Goal: Task Accomplishment & Management: Complete application form

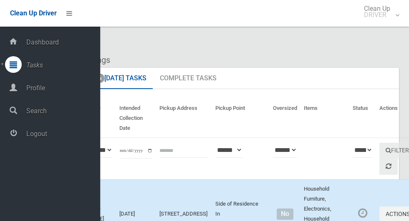
click at [70, 138] on span "Logout" at bounding box center [62, 134] width 76 height 8
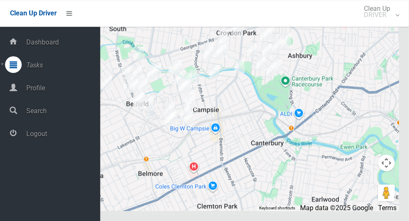
scroll to position [3931, 0]
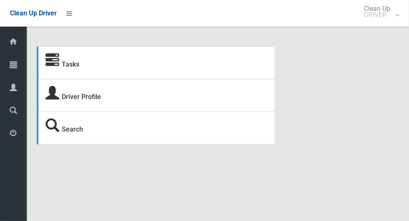
click at [13, 71] on icon at bounding box center [14, 64] width 8 height 17
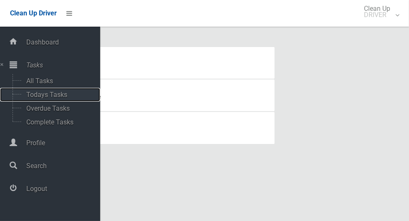
click at [54, 98] on span "Todays Tasks" at bounding box center [58, 95] width 69 height 8
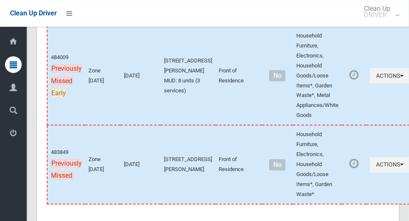
scroll to position [4002, 0]
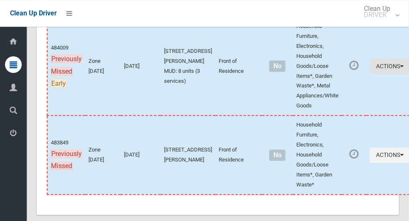
click at [375, 74] on button "Actions" at bounding box center [389, 65] width 40 height 15
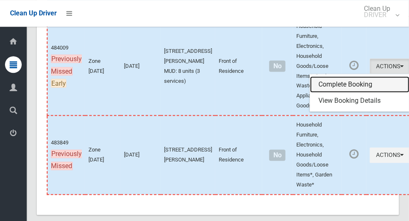
click at [342, 93] on link "Complete Booking" at bounding box center [359, 84] width 99 height 17
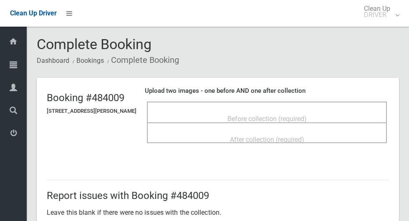
click at [250, 111] on div "Before collection (required)" at bounding box center [266, 118] width 221 height 15
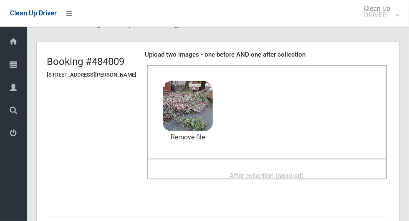
scroll to position [46, 0]
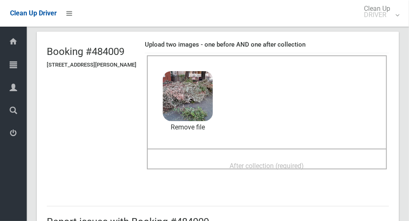
click at [327, 158] on div "After collection (required)" at bounding box center [266, 165] width 221 height 15
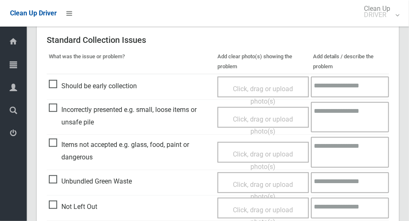
scroll to position [431, 0]
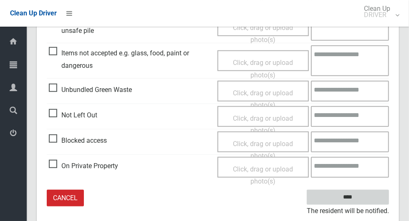
click at [366, 197] on input "****" at bounding box center [348, 197] width 82 height 15
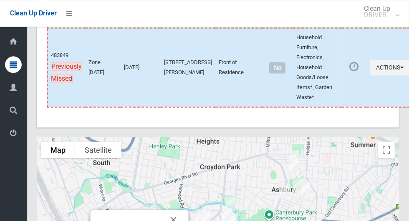
scroll to position [4090, 0]
click at [400, 70] on icon "button" at bounding box center [401, 68] width 3 height 6
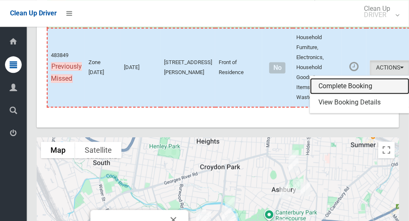
click at [345, 95] on link "Complete Booking" at bounding box center [359, 86] width 99 height 17
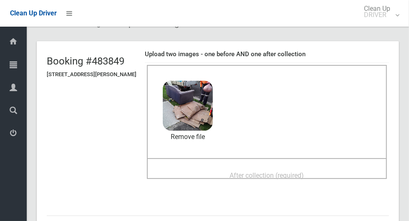
scroll to position [38, 0]
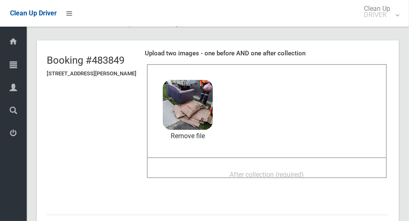
click at [336, 170] on div "After collection (required)" at bounding box center [266, 174] width 221 height 15
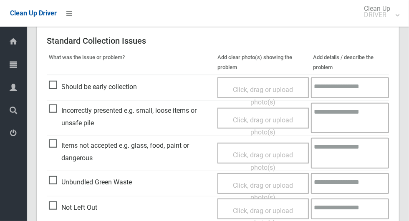
scroll to position [682, 0]
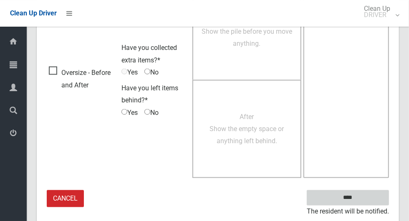
click at [372, 193] on input "****" at bounding box center [348, 198] width 82 height 15
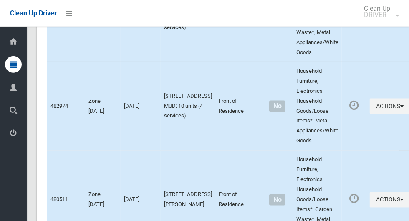
scroll to position [4234, 0]
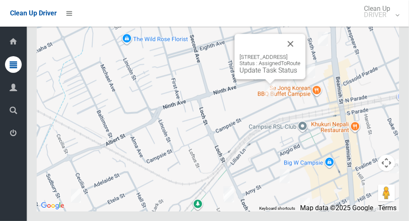
click at [300, 54] on button "Close" at bounding box center [290, 44] width 20 height 20
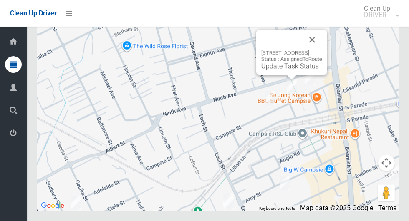
click at [322, 50] on button "Close" at bounding box center [312, 40] width 20 height 20
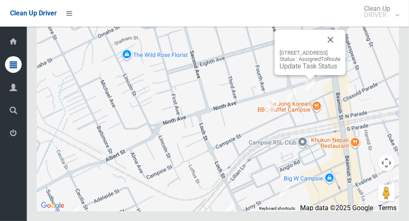
click at [340, 50] on button "Close" at bounding box center [330, 40] width 20 height 20
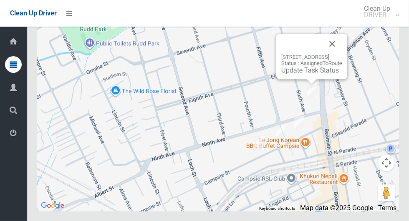
click at [342, 54] on button "Close" at bounding box center [332, 44] width 20 height 20
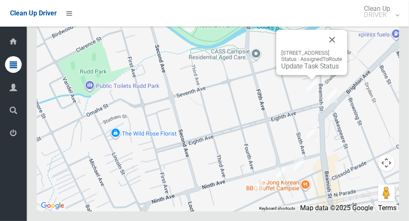
click at [342, 50] on button "Close" at bounding box center [332, 40] width 20 height 20
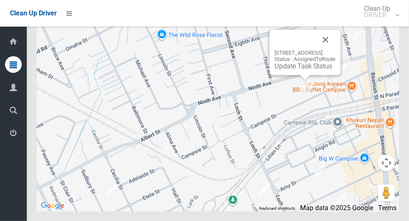
click at [335, 50] on button "Close" at bounding box center [325, 40] width 20 height 20
click at [303, 70] on link "Update Task Status" at bounding box center [303, 66] width 58 height 8
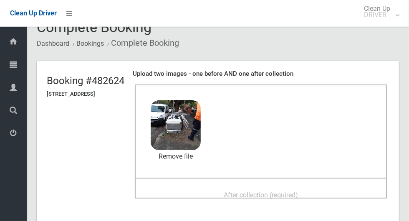
scroll to position [38, 0]
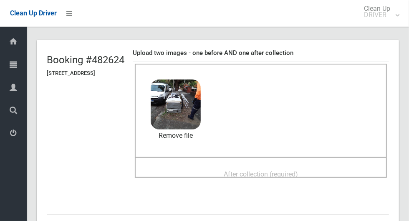
click at [337, 166] on div "After collection (required)" at bounding box center [261, 173] width 234 height 15
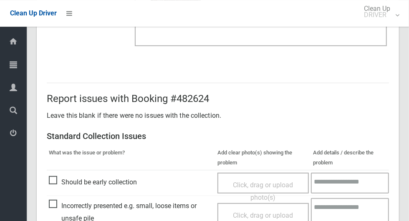
scroll to position [682, 0]
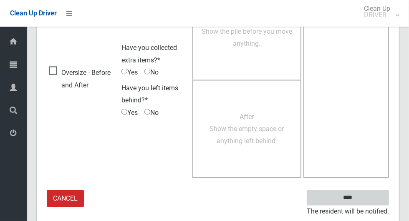
click at [368, 193] on input "****" at bounding box center [348, 198] width 82 height 15
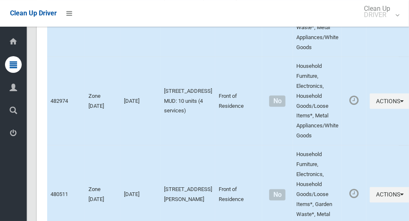
scroll to position [4234, 0]
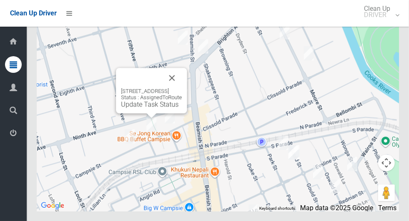
click at [150, 108] on div "43-45 Campsie Street, CAMPSIE NSW 2194 Status : AssignedToRoute Update Task Sta…" at bounding box center [151, 98] width 61 height 20
click at [152, 108] on link "Update Task Status" at bounding box center [150, 105] width 58 height 8
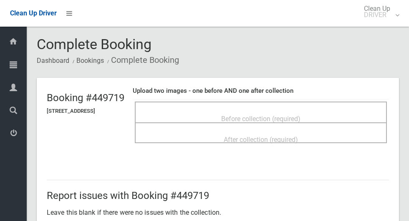
click at [300, 115] on span "Before collection (required)" at bounding box center [260, 119] width 79 height 8
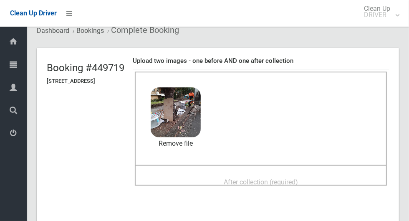
scroll to position [33, 0]
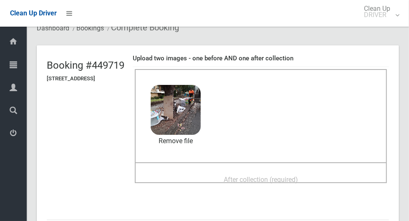
click at [331, 174] on div "After collection (required)" at bounding box center [261, 179] width 234 height 15
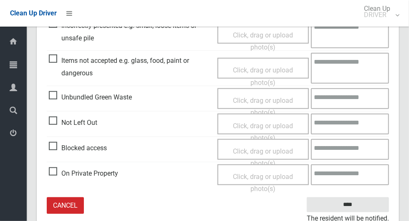
scroll to position [431, 0]
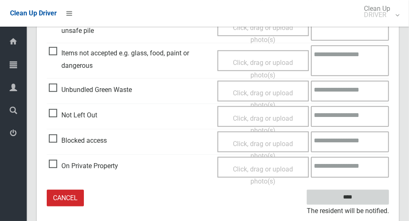
click at [362, 197] on input "****" at bounding box center [348, 197] width 82 height 15
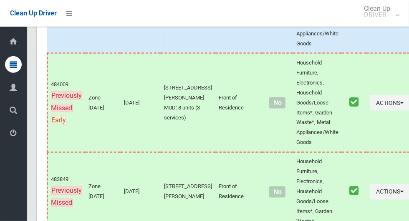
scroll to position [4234, 0]
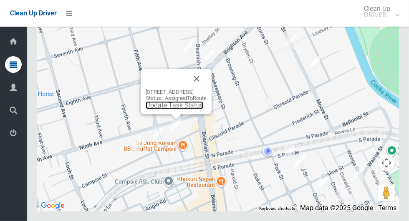
click at [175, 109] on link "Update Task Status" at bounding box center [175, 105] width 58 height 8
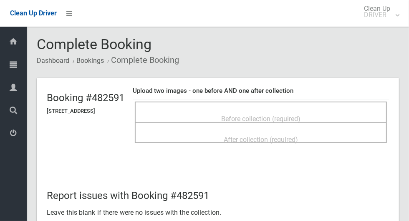
click at [289, 115] on span "Before collection (required)" at bounding box center [260, 119] width 79 height 8
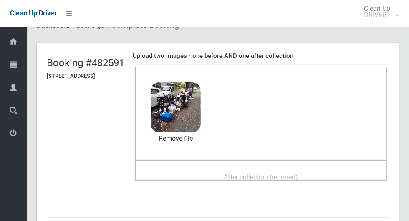
scroll to position [36, 0]
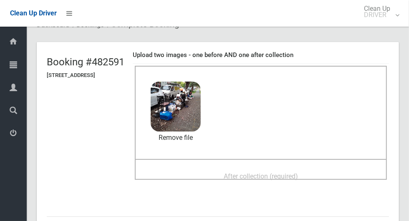
click at [298, 173] on span "After collection (required)" at bounding box center [261, 177] width 74 height 8
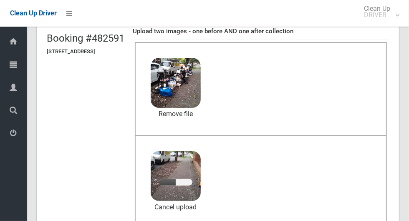
scroll to position [54, 0]
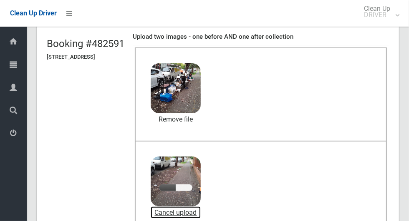
click at [201, 210] on link "Cancel upload" at bounding box center [176, 213] width 50 height 13
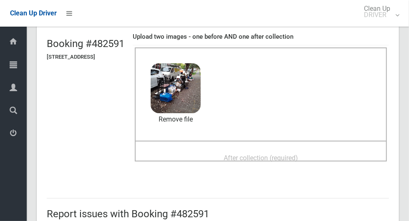
scroll to position [97, 0]
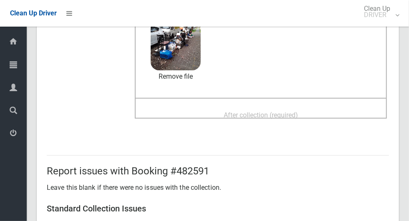
click at [298, 111] on span "After collection (required)" at bounding box center [261, 115] width 74 height 8
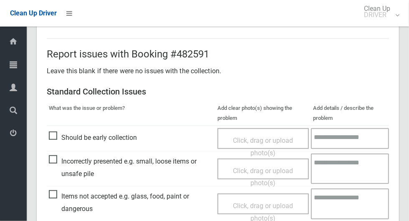
scroll to position [431, 0]
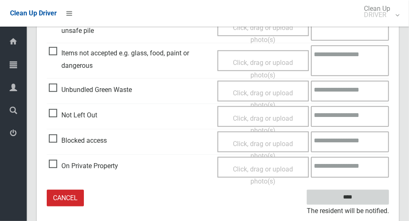
click at [362, 197] on input "****" at bounding box center [348, 197] width 82 height 15
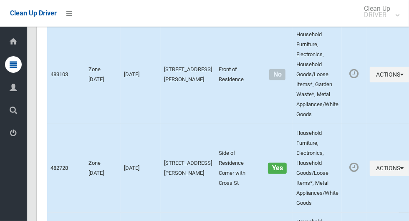
scroll to position [4234, 0]
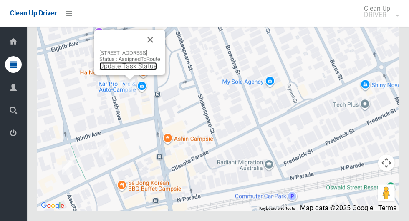
click at [130, 70] on link "Update Task Status" at bounding box center [128, 66] width 58 height 8
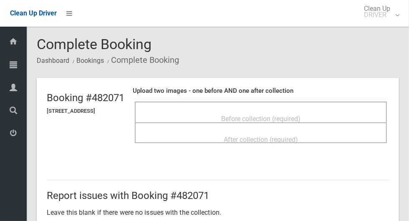
click at [325, 113] on div "Before collection (required)" at bounding box center [261, 118] width 234 height 15
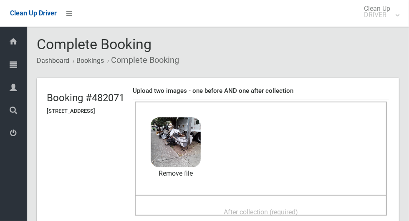
click at [298, 209] on span "After collection (required)" at bounding box center [261, 213] width 74 height 8
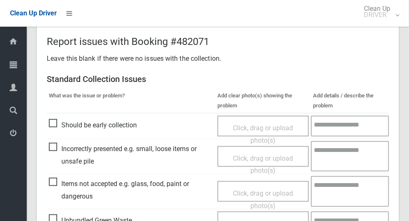
scroll to position [431, 0]
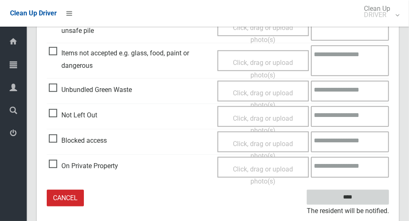
click at [374, 195] on input "****" at bounding box center [348, 197] width 82 height 15
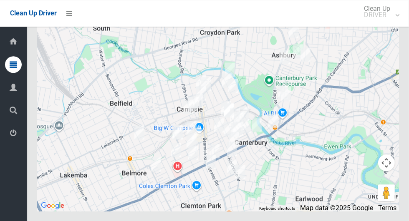
scroll to position [4234, 0]
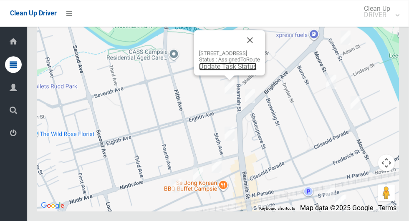
click at [223, 70] on link "Update Task Status" at bounding box center [228, 67] width 58 height 8
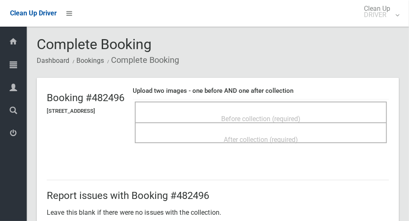
click at [310, 111] on div "Before collection (required)" at bounding box center [261, 118] width 234 height 15
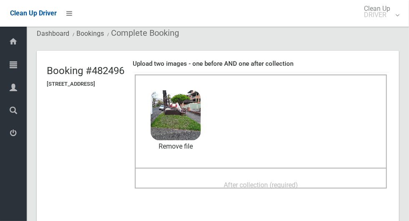
scroll to position [28, 0]
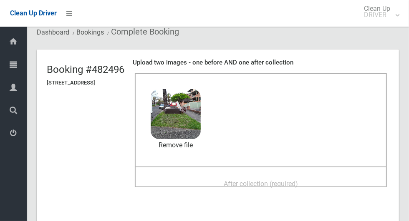
click at [329, 176] on div "After collection (required)" at bounding box center [261, 183] width 234 height 15
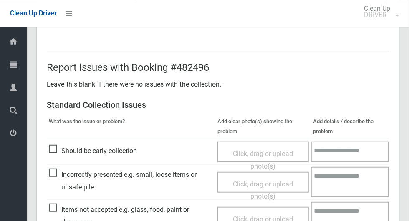
scroll to position [682, 0]
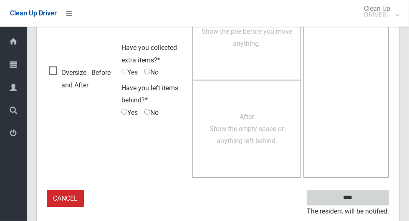
click at [377, 195] on input "****" at bounding box center [348, 198] width 82 height 15
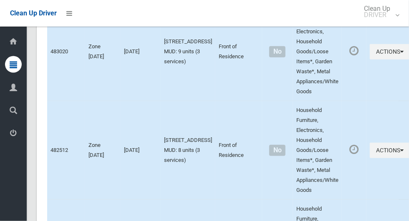
scroll to position [4234, 0]
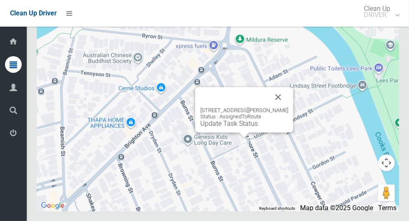
click at [283, 107] on button "Close" at bounding box center [278, 97] width 20 height 20
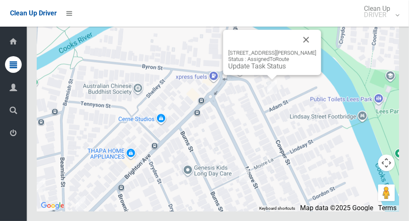
click at [299, 50] on button "Close" at bounding box center [306, 40] width 20 height 20
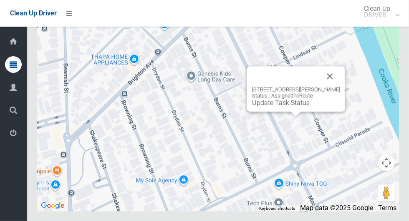
click at [333, 86] on button "Close" at bounding box center [330, 76] width 20 height 20
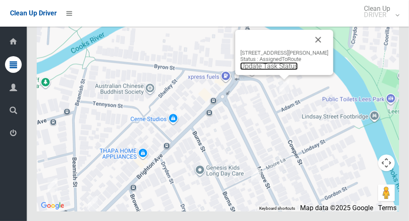
click at [286, 70] on link "Update Task Status" at bounding box center [269, 66] width 58 height 8
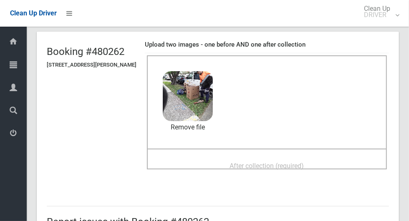
scroll to position [54, 0]
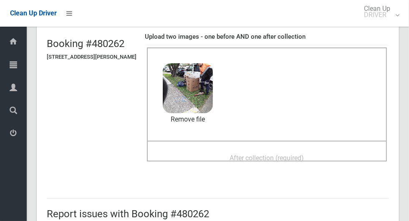
click at [328, 150] on div "After collection (required)" at bounding box center [266, 157] width 221 height 15
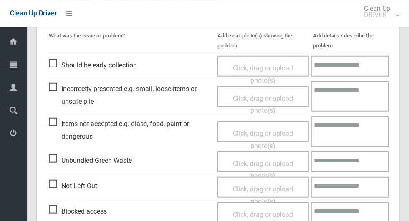
scroll to position [682, 0]
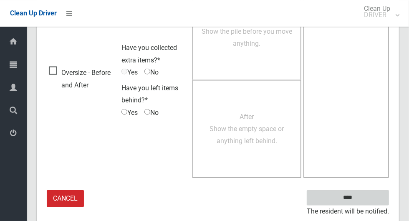
click at [372, 194] on input "****" at bounding box center [348, 198] width 82 height 15
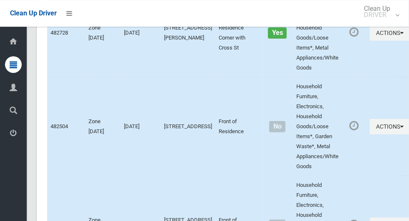
scroll to position [4234, 0]
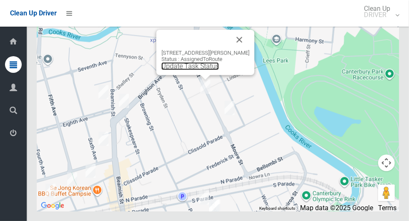
click at [199, 70] on link "Update Task Status" at bounding box center [190, 66] width 58 height 8
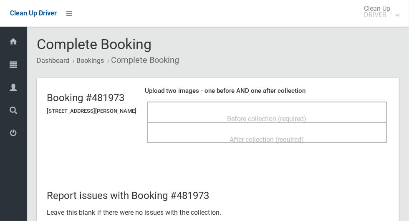
click at [329, 118] on div "Before collection (required)" at bounding box center [266, 118] width 221 height 15
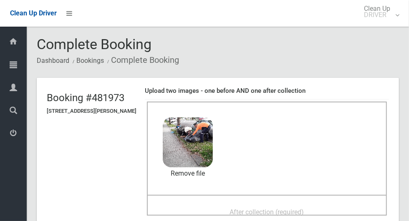
click at [326, 207] on div "After collection (required)" at bounding box center [266, 211] width 221 height 15
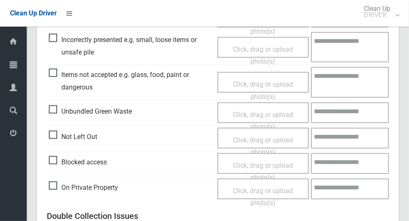
scroll to position [682, 0]
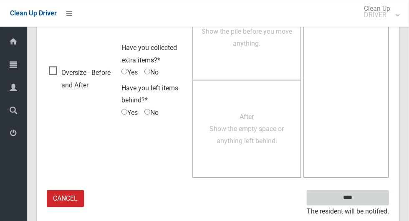
click at [374, 191] on input "****" at bounding box center [348, 198] width 82 height 15
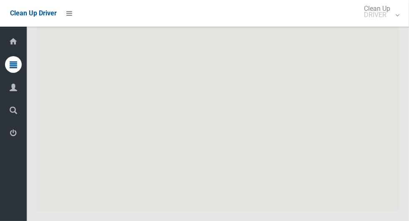
scroll to position [4234, 0]
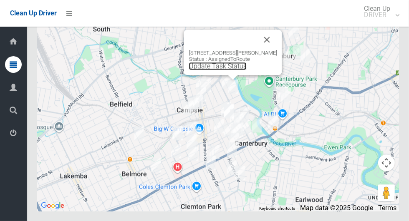
click at [237, 70] on link "Update Task Status" at bounding box center [218, 66] width 58 height 8
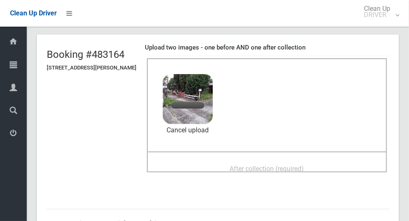
scroll to position [50, 0]
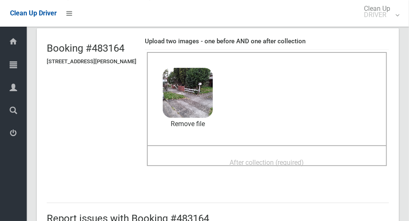
click at [304, 161] on span "After collection (required)" at bounding box center [267, 163] width 74 height 8
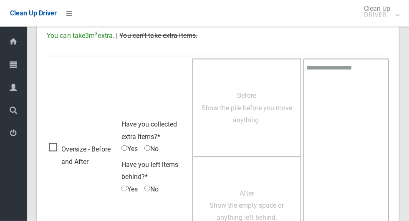
scroll to position [682, 0]
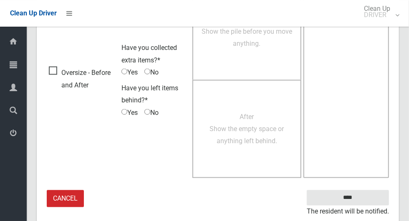
click at [364, 206] on small "The resident will be notified." at bounding box center [348, 212] width 82 height 13
click at [362, 203] on input "****" at bounding box center [348, 198] width 82 height 15
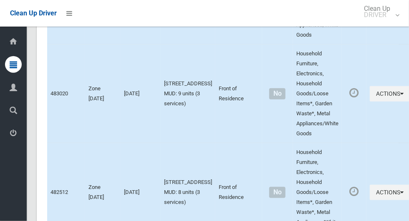
scroll to position [4234, 0]
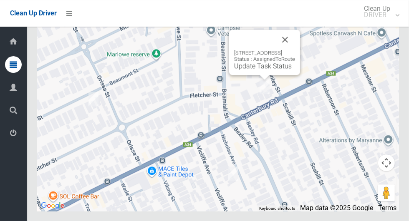
click at [295, 50] on button "Close" at bounding box center [285, 40] width 20 height 20
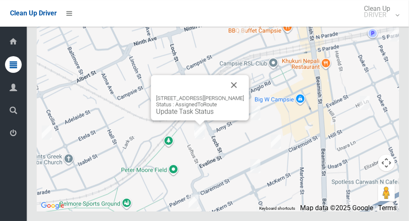
click at [233, 95] on button "Close" at bounding box center [234, 85] width 20 height 20
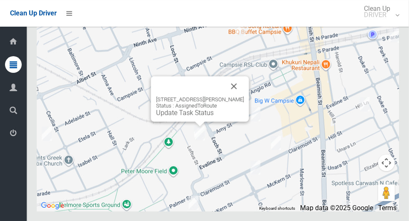
click at [230, 96] on button "Close" at bounding box center [234, 86] width 20 height 20
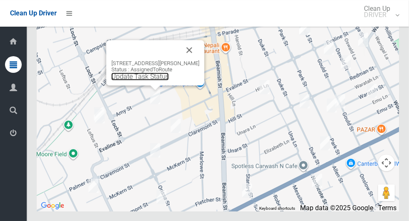
click at [153, 80] on link "Update Task Status" at bounding box center [140, 77] width 58 height 8
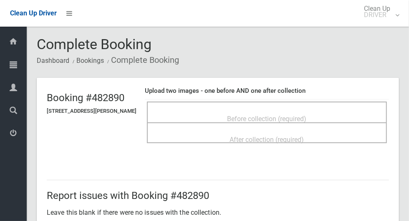
click at [302, 111] on div "Before collection (required)" at bounding box center [266, 118] width 221 height 15
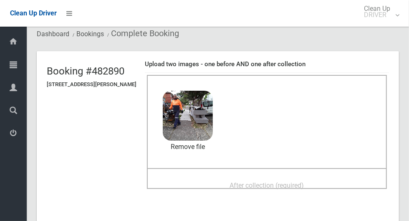
scroll to position [41, 0]
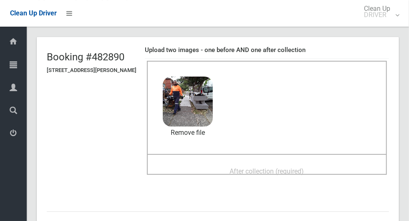
click at [326, 165] on div "After collection (required)" at bounding box center [266, 170] width 221 height 15
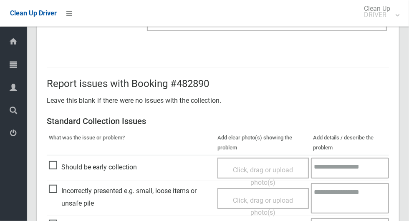
scroll to position [682, 0]
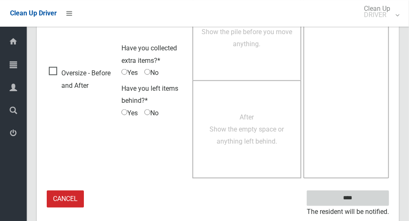
click at [362, 202] on input "****" at bounding box center [348, 198] width 82 height 15
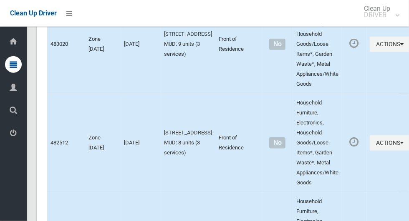
scroll to position [4234, 0]
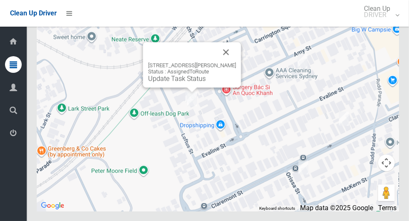
click at [225, 62] on button "Close" at bounding box center [226, 52] width 20 height 20
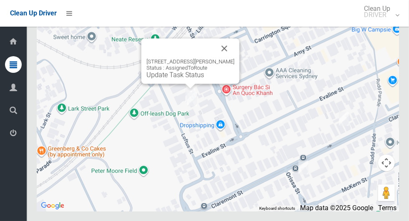
click at [229, 58] on button "Close" at bounding box center [224, 48] width 20 height 20
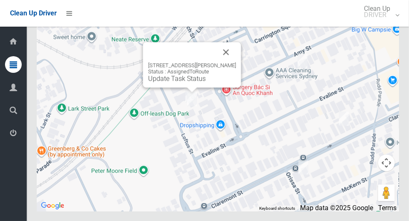
click at [225, 62] on button "Close" at bounding box center [226, 52] width 20 height 20
click at [197, 83] on link "Update Task Status" at bounding box center [177, 79] width 58 height 8
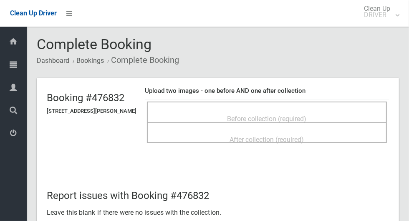
click at [305, 111] on div "Before collection (required)" at bounding box center [266, 118] width 221 height 15
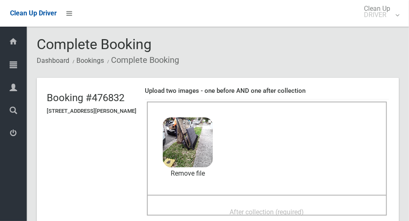
click at [295, 212] on span "After collection (required)" at bounding box center [267, 213] width 74 height 8
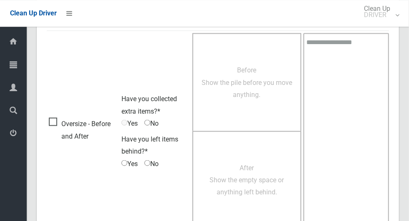
scroll to position [682, 0]
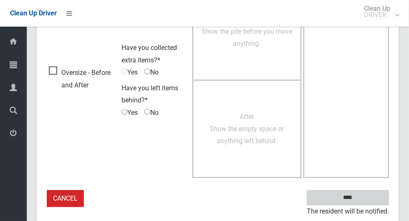
click at [348, 194] on input "****" at bounding box center [348, 198] width 82 height 15
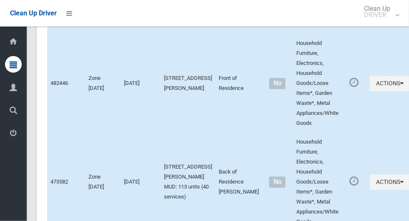
scroll to position [4234, 0]
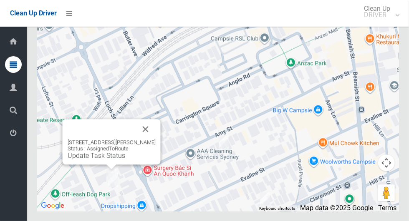
click at [107, 160] on link "Update Task Status" at bounding box center [97, 156] width 58 height 8
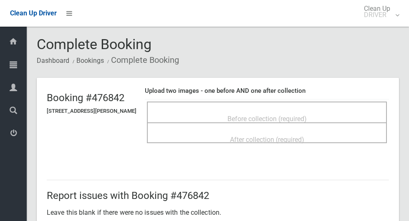
click at [280, 115] on span "Before collection (required)" at bounding box center [266, 119] width 79 height 8
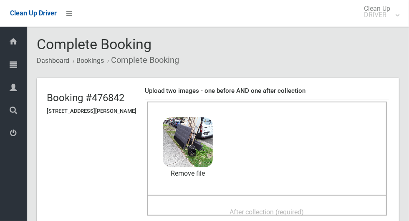
click at [320, 206] on div "After collection (required)" at bounding box center [266, 211] width 221 height 15
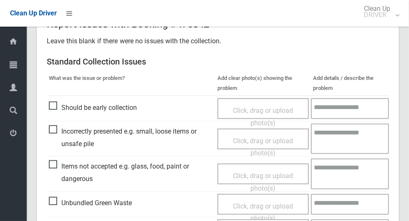
scroll to position [431, 0]
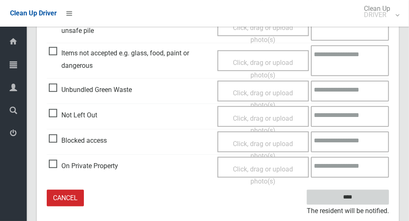
click at [362, 202] on input "****" at bounding box center [348, 197] width 82 height 15
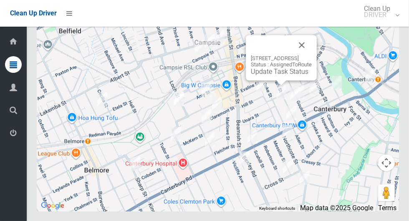
scroll to position [4227, 0]
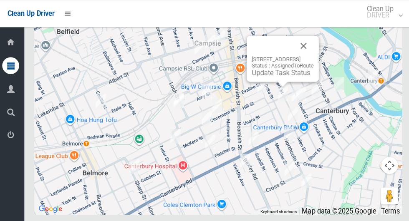
click at [312, 55] on button "Close" at bounding box center [302, 45] width 20 height 20
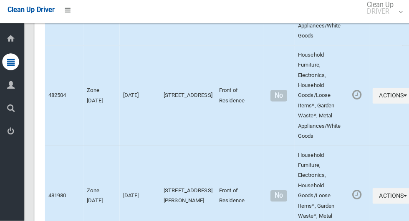
scroll to position [4234, 0]
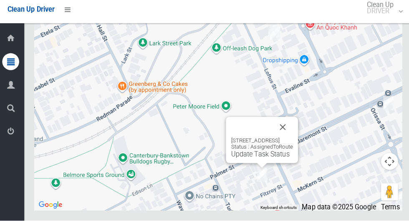
click at [291, 139] on button "Close" at bounding box center [281, 129] width 20 height 20
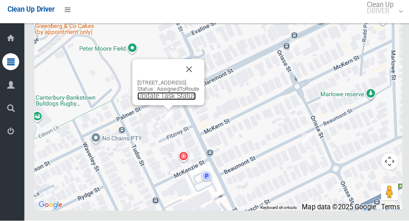
click at [176, 103] on link "Update Task Status" at bounding box center [167, 99] width 58 height 8
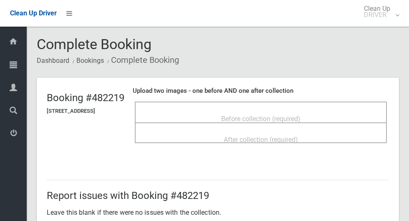
click at [329, 111] on div "Before collection (required)" at bounding box center [261, 118] width 234 height 15
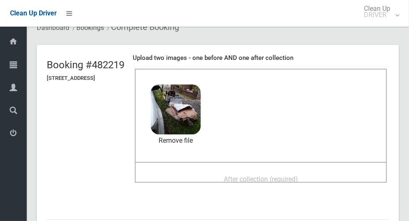
scroll to position [44, 0]
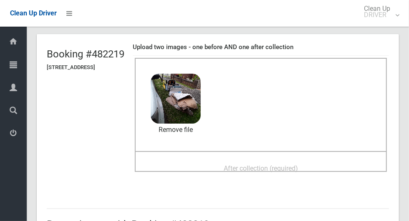
click at [334, 166] on div "After collection (required)" at bounding box center [261, 168] width 234 height 15
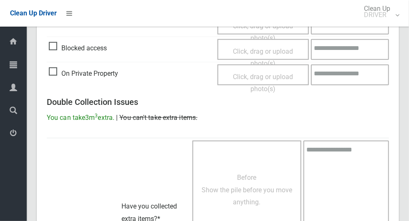
scroll to position [682, 0]
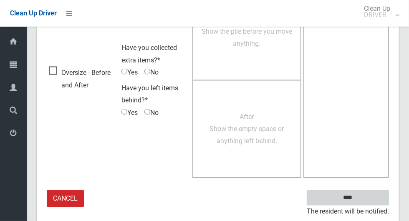
click at [362, 197] on input "****" at bounding box center [348, 198] width 82 height 15
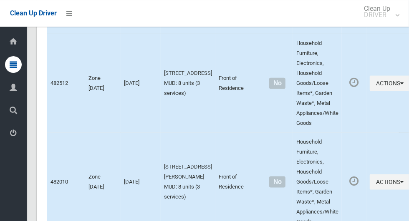
scroll to position [4234, 0]
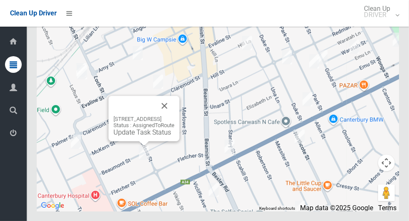
click at [174, 116] on button "Close" at bounding box center [164, 106] width 20 height 20
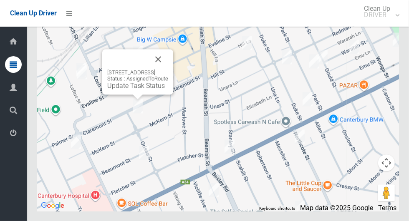
click at [168, 69] on button "Close" at bounding box center [158, 59] width 20 height 20
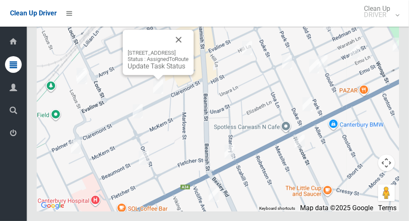
click at [189, 50] on button "Close" at bounding box center [178, 40] width 20 height 20
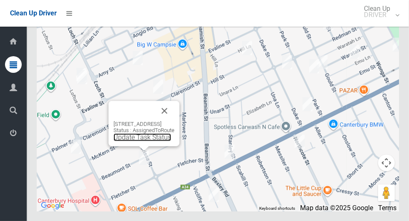
click at [142, 141] on link "Update Task Status" at bounding box center [142, 137] width 58 height 8
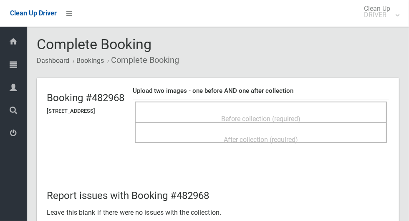
click at [300, 115] on span "Before collection (required)" at bounding box center [260, 119] width 79 height 8
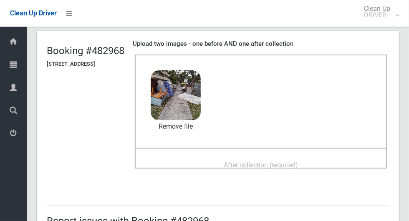
scroll to position [50, 0]
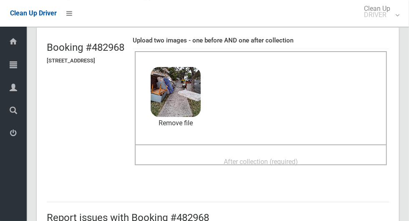
click at [335, 156] on div "After collection (required)" at bounding box center [261, 161] width 234 height 15
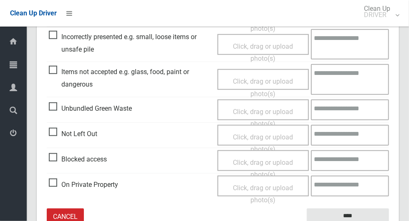
scroll to position [431, 0]
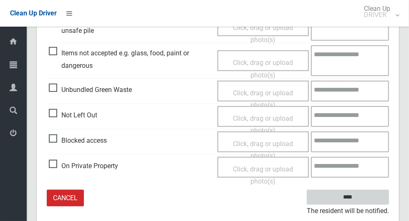
click at [362, 196] on input "****" at bounding box center [348, 197] width 82 height 15
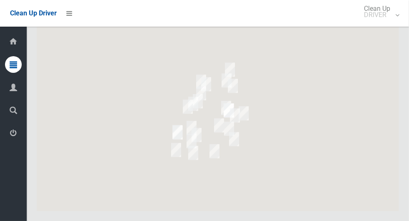
scroll to position [4234, 0]
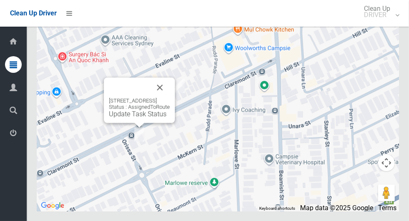
click at [170, 98] on button "Close" at bounding box center [160, 88] width 20 height 20
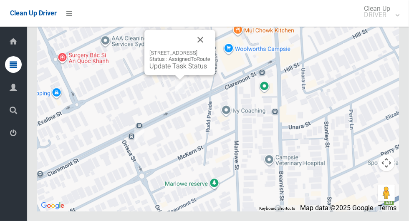
click at [210, 50] on button "Close" at bounding box center [200, 40] width 20 height 20
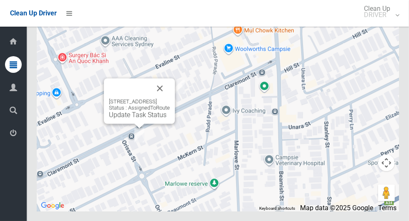
click at [181, 97] on img at bounding box center [179, 86] width 17 height 21
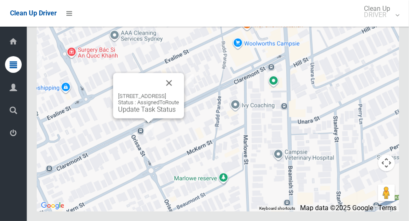
click at [179, 93] on button "Close" at bounding box center [169, 83] width 20 height 20
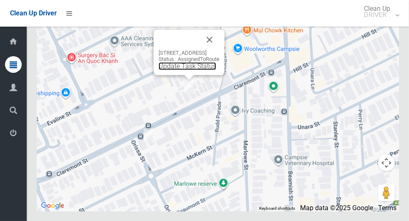
click at [185, 70] on link "Update Task Status" at bounding box center [187, 66] width 58 height 8
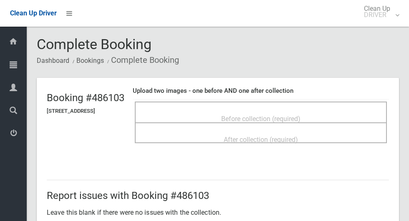
click at [322, 111] on div "Before collection (required)" at bounding box center [261, 118] width 234 height 15
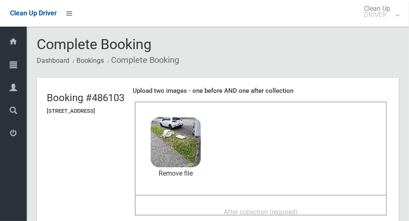
click at [298, 209] on span "After collection (required)" at bounding box center [261, 213] width 74 height 8
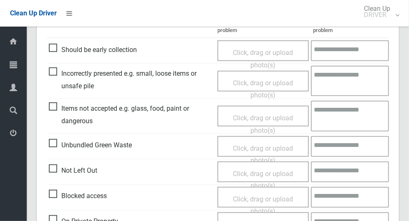
scroll to position [431, 0]
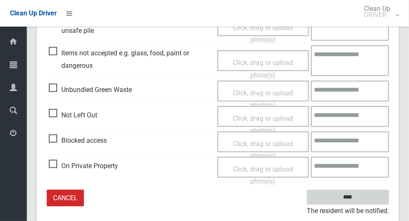
click at [362, 200] on input "****" at bounding box center [348, 197] width 82 height 15
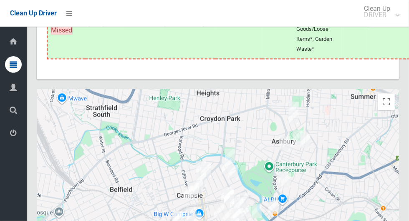
scroll to position [4234, 0]
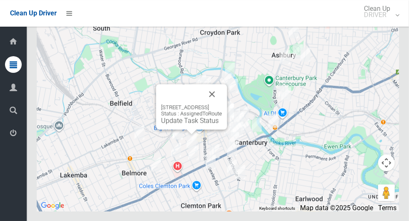
click at [182, 125] on link "Update Task Status" at bounding box center [190, 121] width 58 height 8
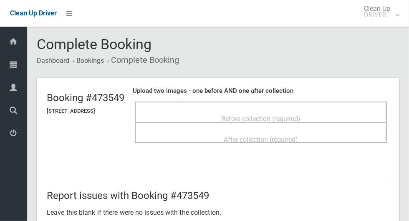
click at [300, 115] on span "Before collection (required)" at bounding box center [260, 119] width 79 height 8
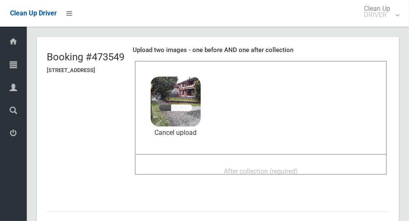
scroll to position [42, 0]
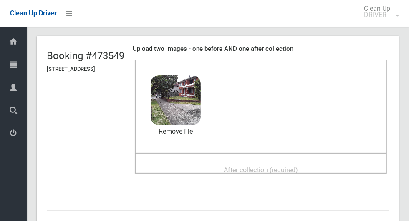
click at [298, 173] on span "After collection (required)" at bounding box center [261, 170] width 74 height 8
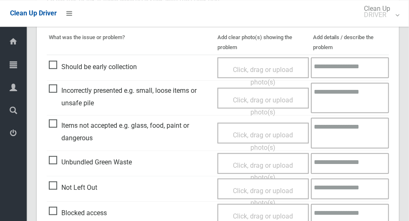
scroll to position [431, 0]
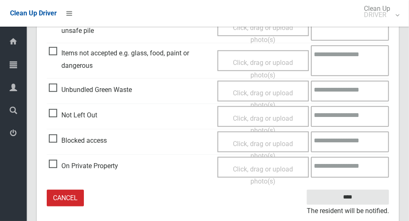
click at [357, 205] on small "The resident will be notified." at bounding box center [348, 211] width 82 height 13
click at [359, 203] on input "****" at bounding box center [348, 197] width 82 height 15
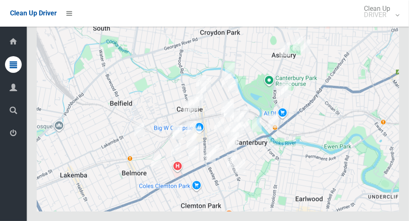
scroll to position [4234, 0]
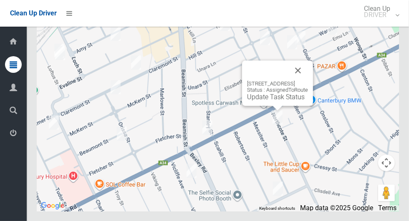
click at [308, 80] on button "Close" at bounding box center [298, 70] width 20 height 20
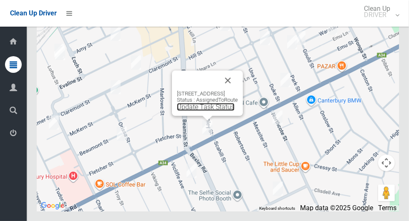
click at [203, 111] on link "Update Task Status" at bounding box center [206, 107] width 58 height 8
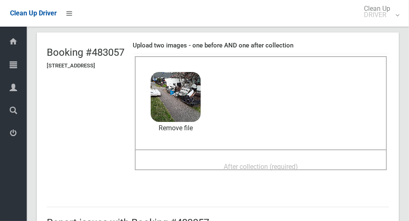
scroll to position [48, 0]
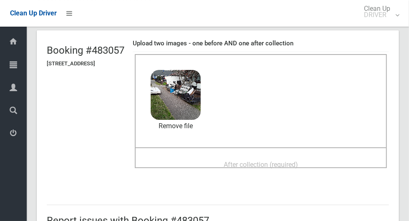
click at [325, 161] on div "After collection (required)" at bounding box center [261, 164] width 234 height 15
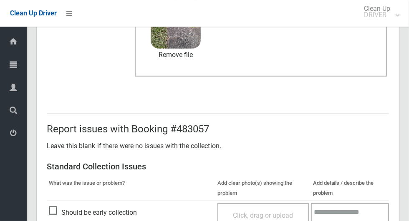
scroll to position [682, 0]
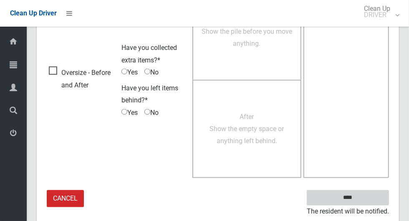
click at [371, 193] on input "****" at bounding box center [348, 198] width 82 height 15
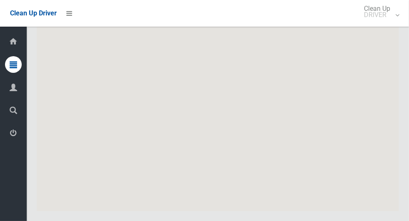
scroll to position [4234, 0]
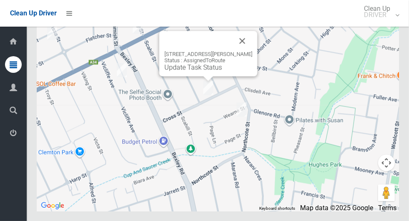
click at [250, 51] on button "Close" at bounding box center [242, 41] width 20 height 20
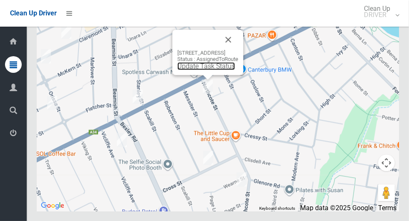
click at [197, 70] on link "Update Task Status" at bounding box center [206, 66] width 58 height 8
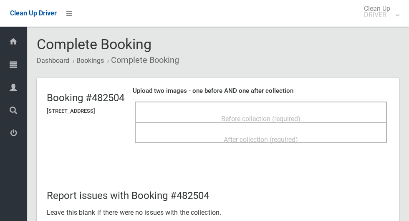
click at [282, 116] on span "Before collection (required)" at bounding box center [260, 119] width 79 height 8
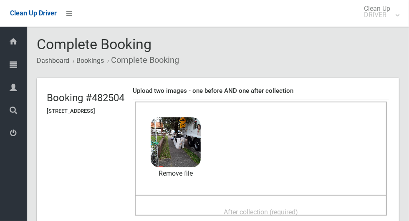
click at [298, 209] on span "After collection (required)" at bounding box center [261, 213] width 74 height 8
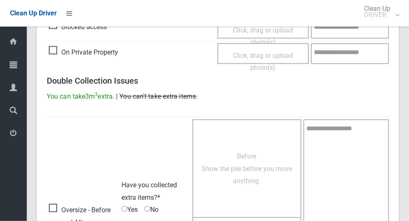
scroll to position [682, 0]
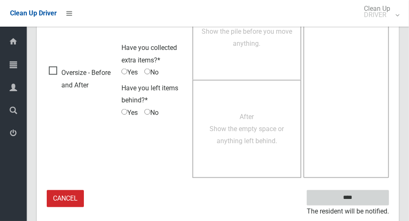
click at [351, 196] on input "****" at bounding box center [348, 198] width 82 height 15
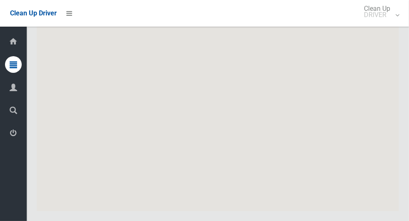
scroll to position [4234, 0]
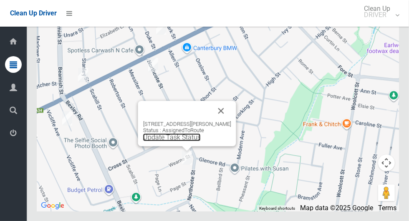
click at [185, 141] on link "Update Task Status" at bounding box center [172, 137] width 58 height 8
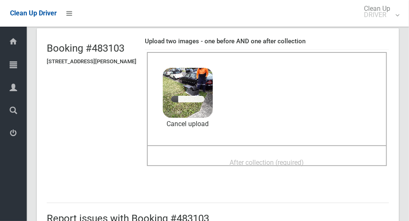
scroll to position [51, 0]
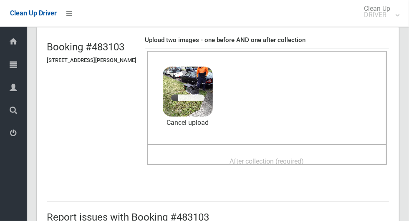
click at [322, 154] on div "After collection (required)" at bounding box center [266, 160] width 221 height 15
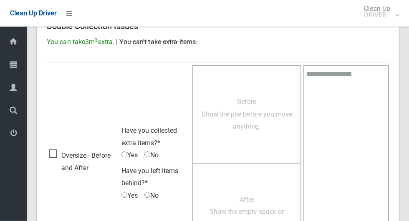
scroll to position [682, 0]
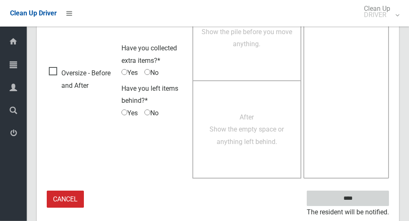
click at [362, 204] on input "****" at bounding box center [348, 198] width 82 height 15
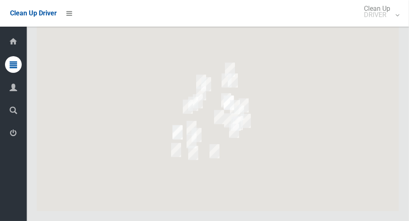
scroll to position [4234, 0]
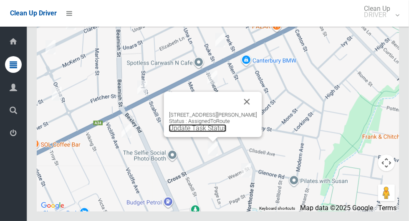
click at [211, 132] on link "Update Task Status" at bounding box center [198, 128] width 58 height 8
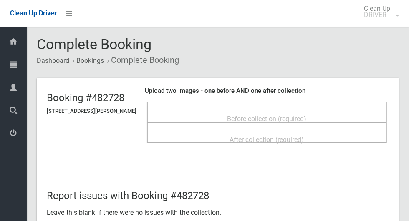
click at [307, 118] on span "Before collection (required)" at bounding box center [266, 119] width 79 height 8
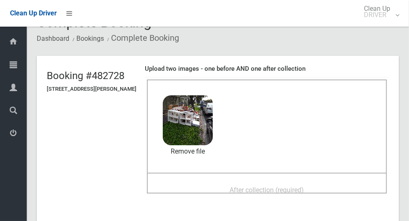
scroll to position [23, 0]
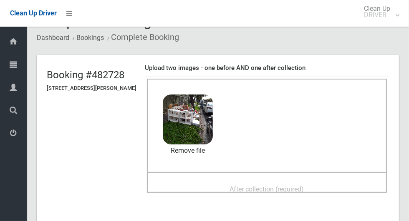
click at [318, 181] on div "After collection (required)" at bounding box center [266, 188] width 221 height 15
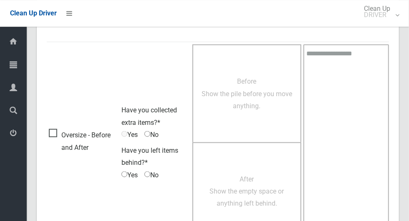
scroll to position [682, 0]
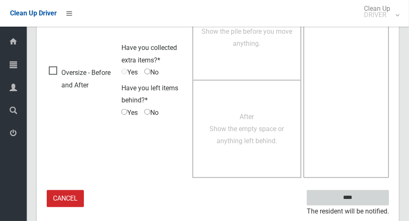
click at [372, 196] on input "****" at bounding box center [348, 198] width 82 height 15
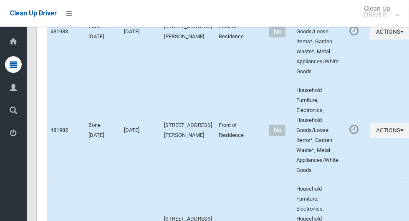
scroll to position [4234, 0]
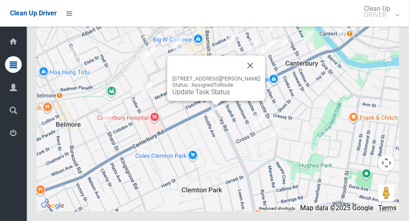
click at [256, 75] on button "Close" at bounding box center [250, 65] width 20 height 20
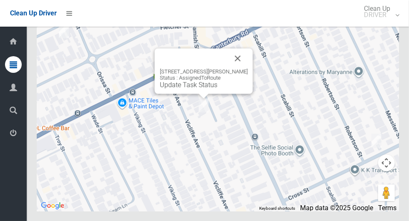
click at [244, 68] on button "Close" at bounding box center [238, 58] width 20 height 20
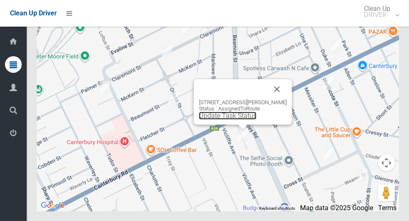
click at [239, 120] on link "Update Task Status" at bounding box center [228, 116] width 58 height 8
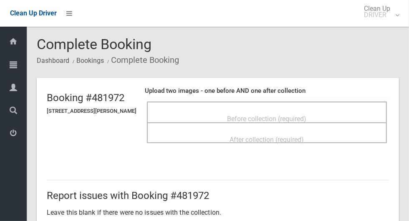
click at [340, 114] on div "Before collection (required)" at bounding box center [266, 118] width 221 height 15
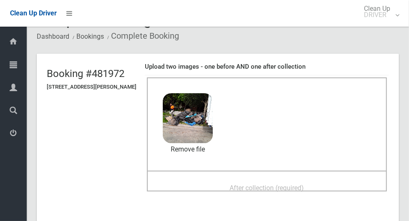
scroll to position [40, 0]
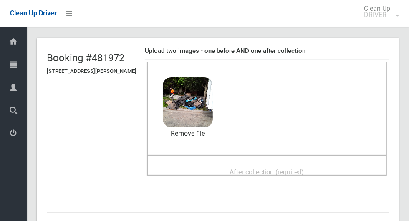
click at [327, 168] on div "After collection (required)" at bounding box center [266, 171] width 221 height 15
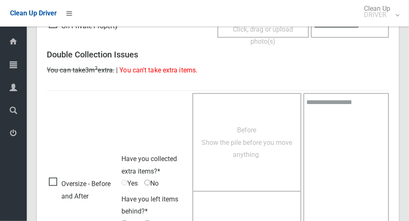
scroll to position [682, 0]
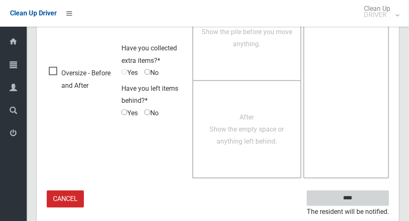
click at [366, 194] on input "****" at bounding box center [348, 198] width 82 height 15
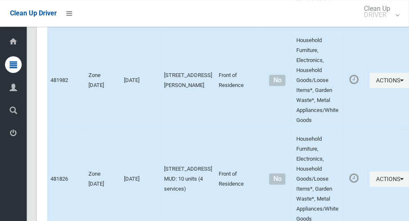
scroll to position [4234, 0]
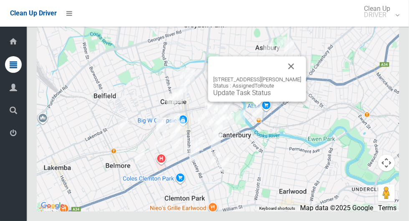
click at [297, 76] on button "Close" at bounding box center [291, 66] width 20 height 20
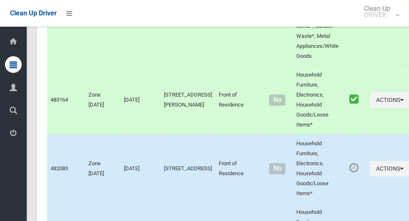
scroll to position [1501, 0]
